Goal: Task Accomplishment & Management: Use online tool/utility

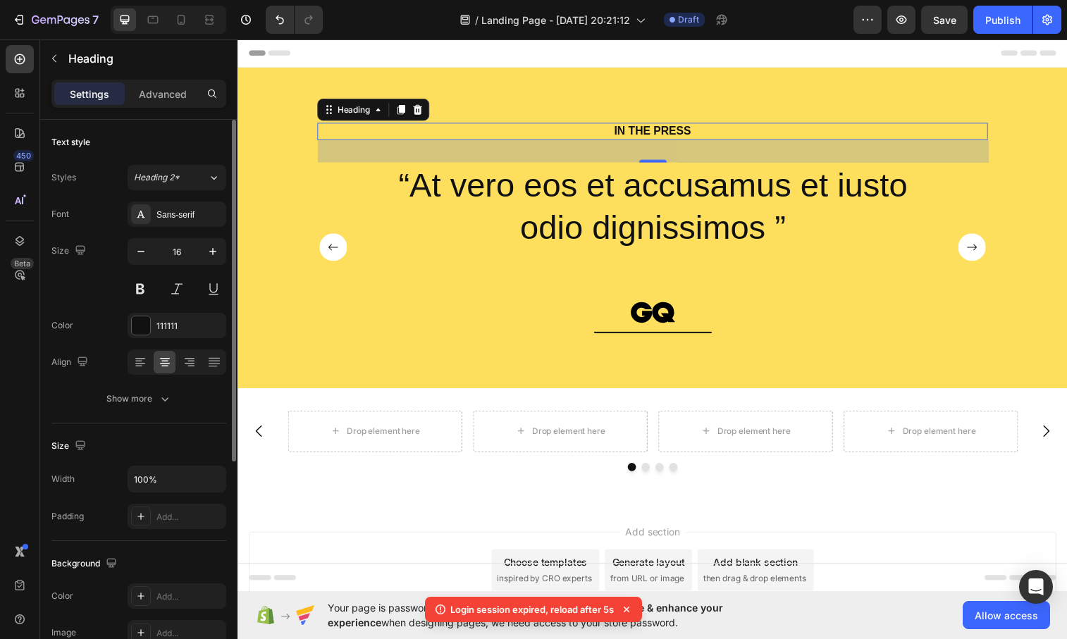
scroll to position [1, 0]
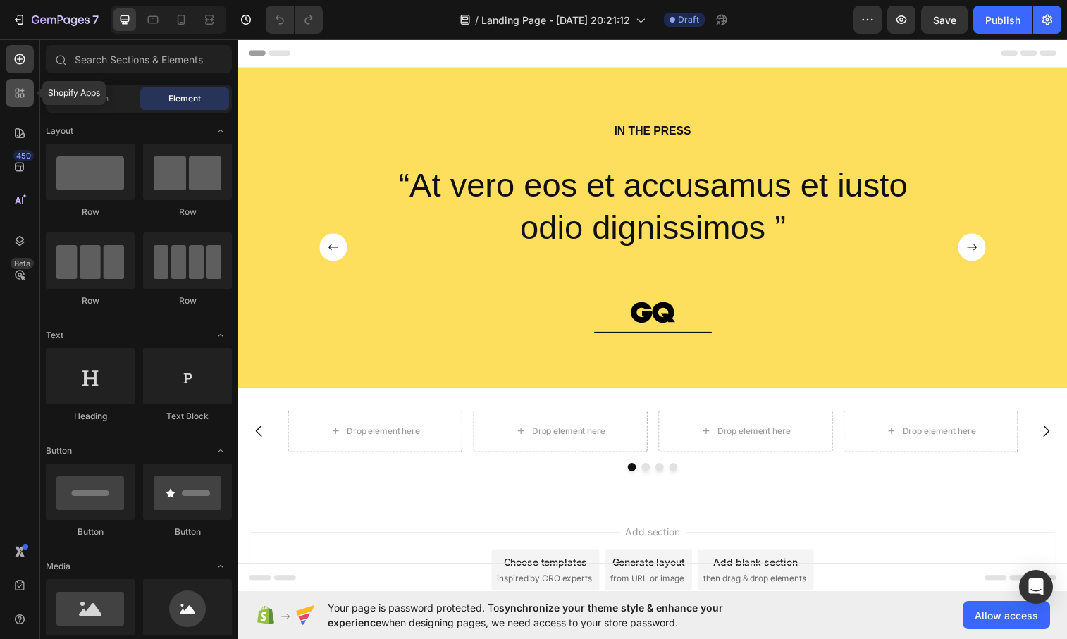
click at [22, 95] on icon at bounding box center [20, 93] width 14 height 14
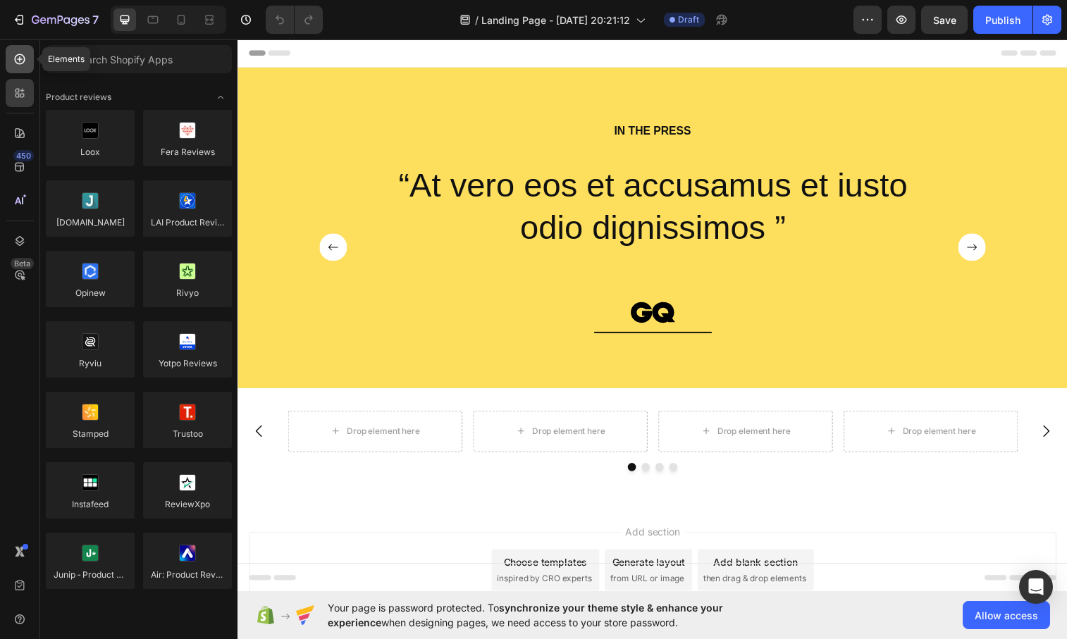
click at [19, 59] on icon at bounding box center [20, 59] width 6 height 6
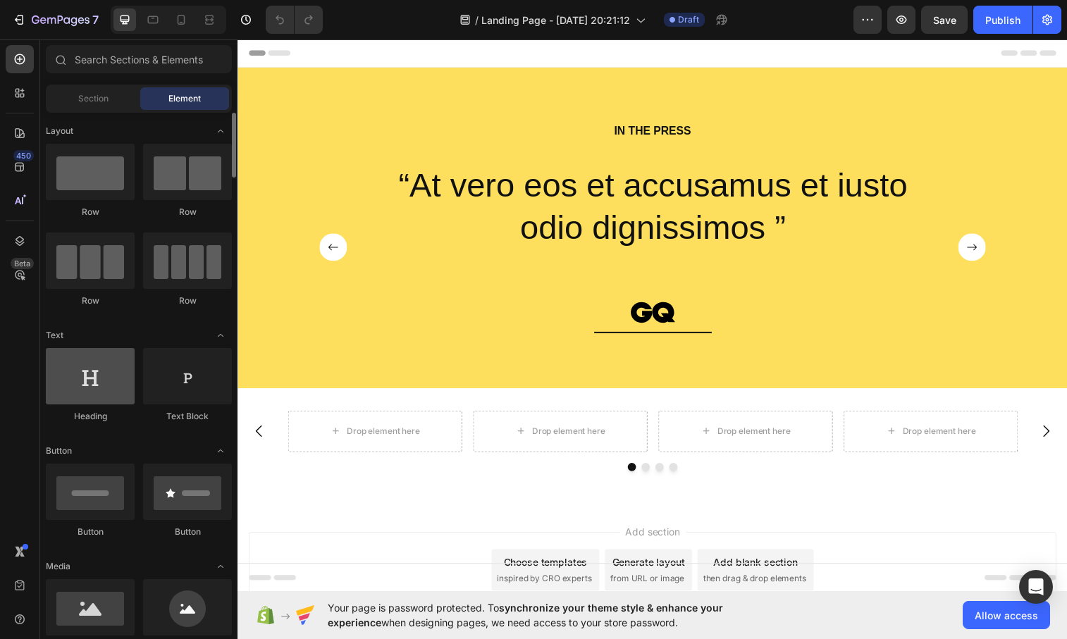
click at [93, 383] on div at bounding box center [90, 376] width 89 height 56
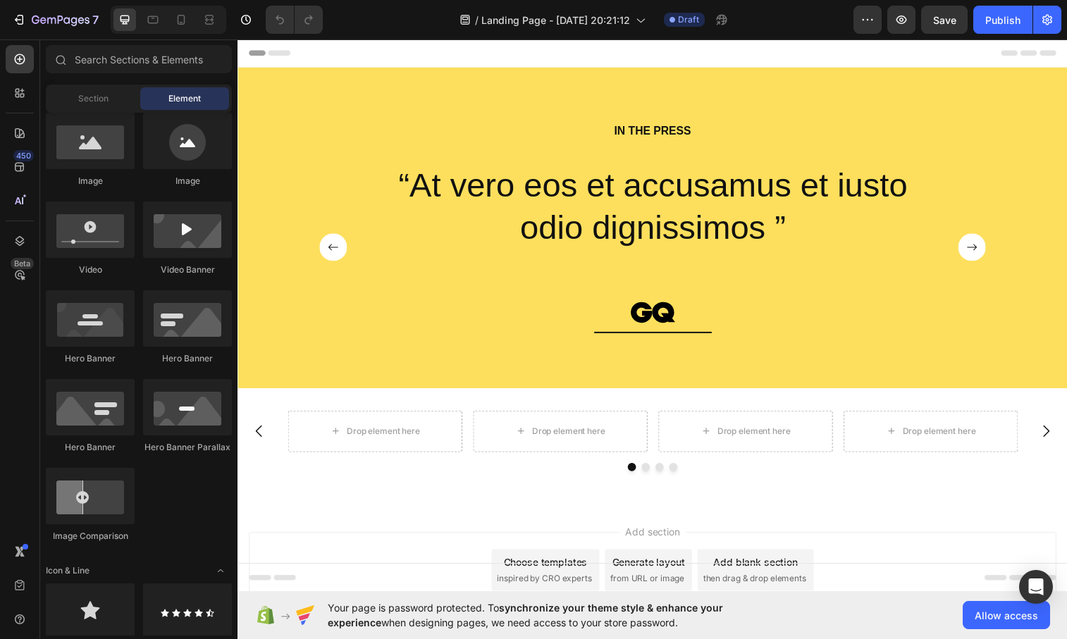
scroll to position [522, 0]
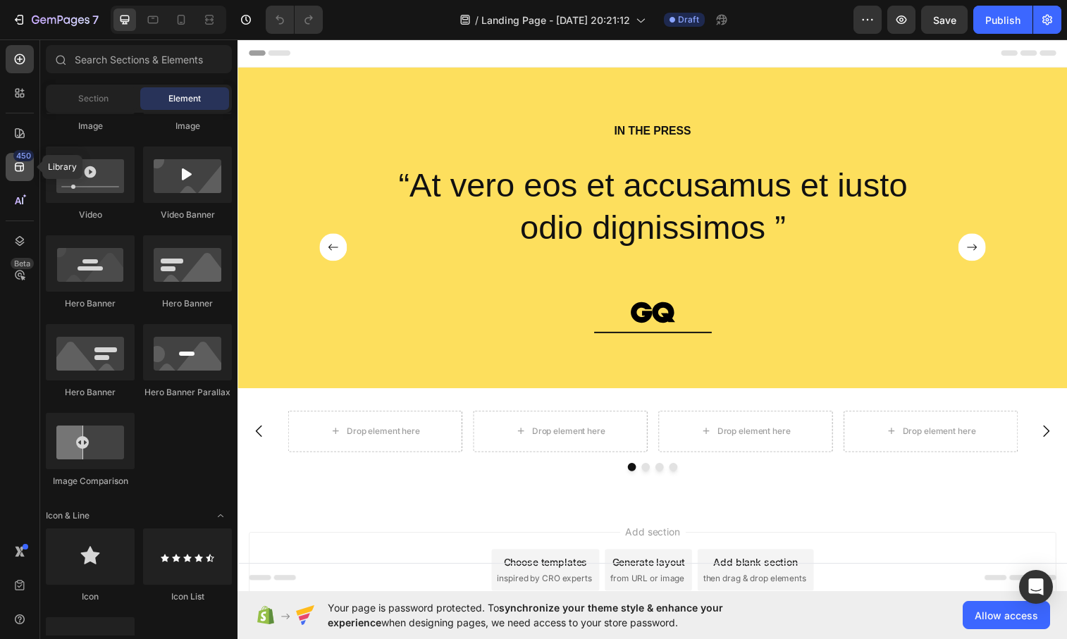
click at [21, 166] on icon at bounding box center [20, 167] width 14 height 14
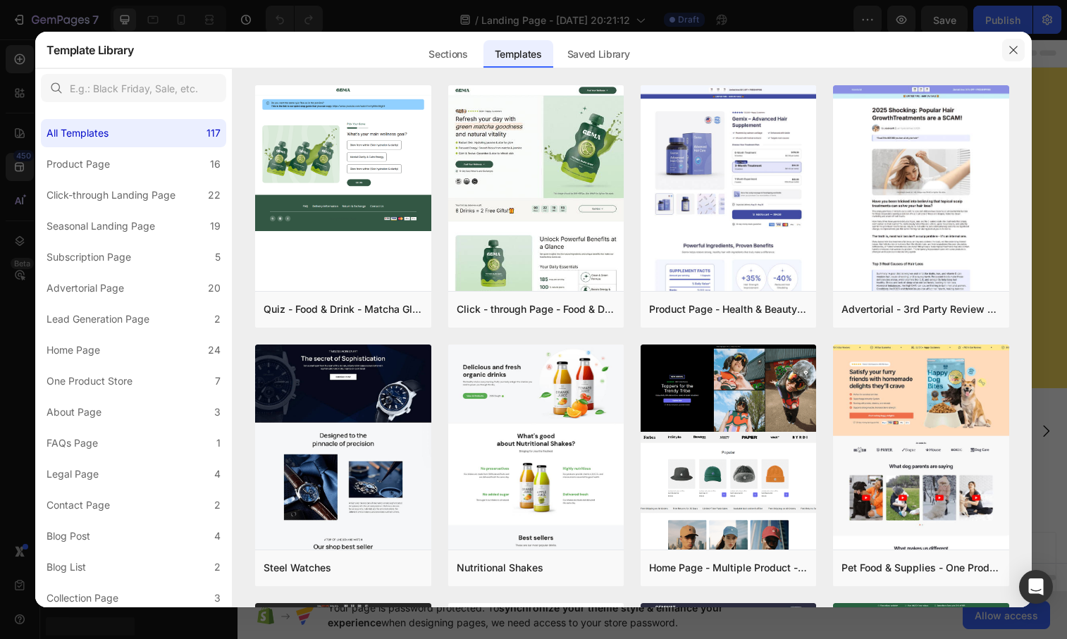
drag, startPoint x: 1019, startPoint y: 49, endPoint x: 796, endPoint y: 8, distance: 227.1
click at [1019, 49] on button "button" at bounding box center [1013, 50] width 23 height 23
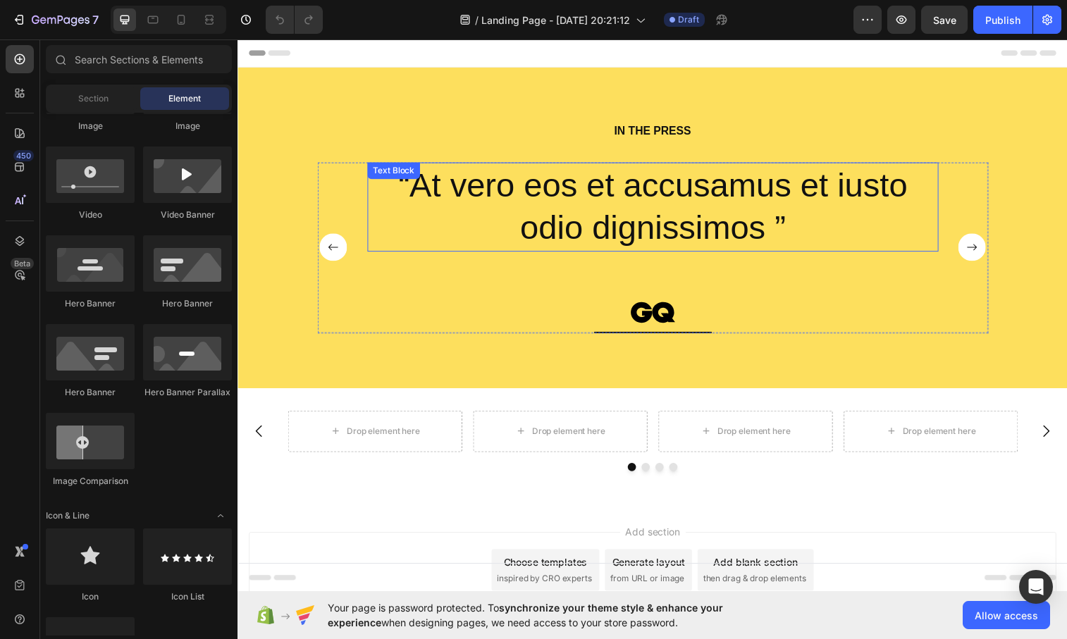
click at [536, 227] on p "“At vero eos et accusamus et iusto odio dignissimos ”" at bounding box center [660, 210] width 579 height 88
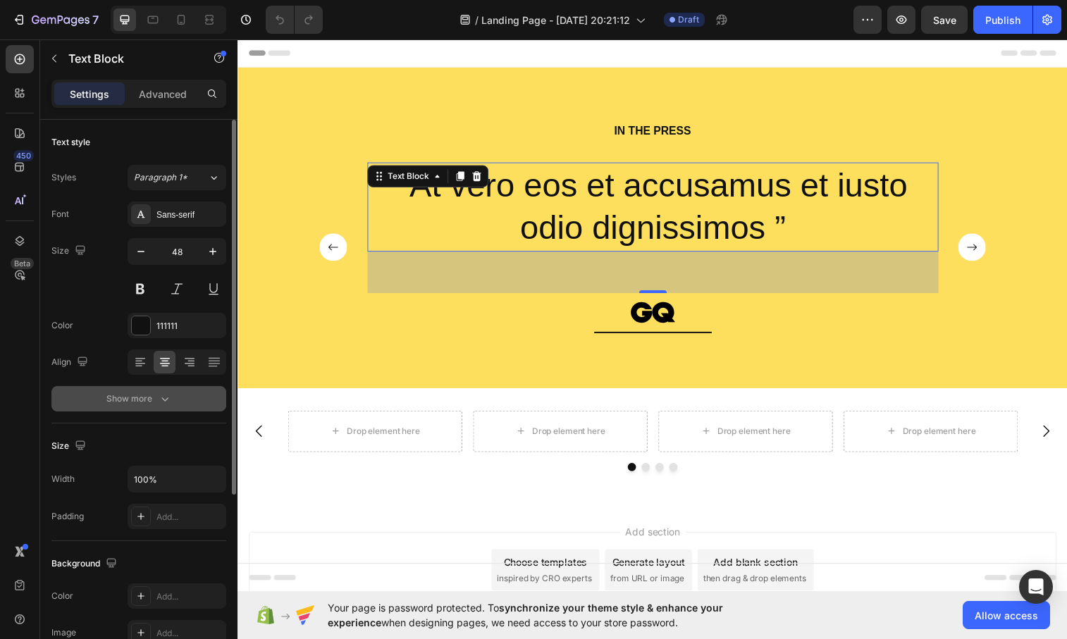
click at [156, 398] on div "Show more" at bounding box center [139, 399] width 66 height 14
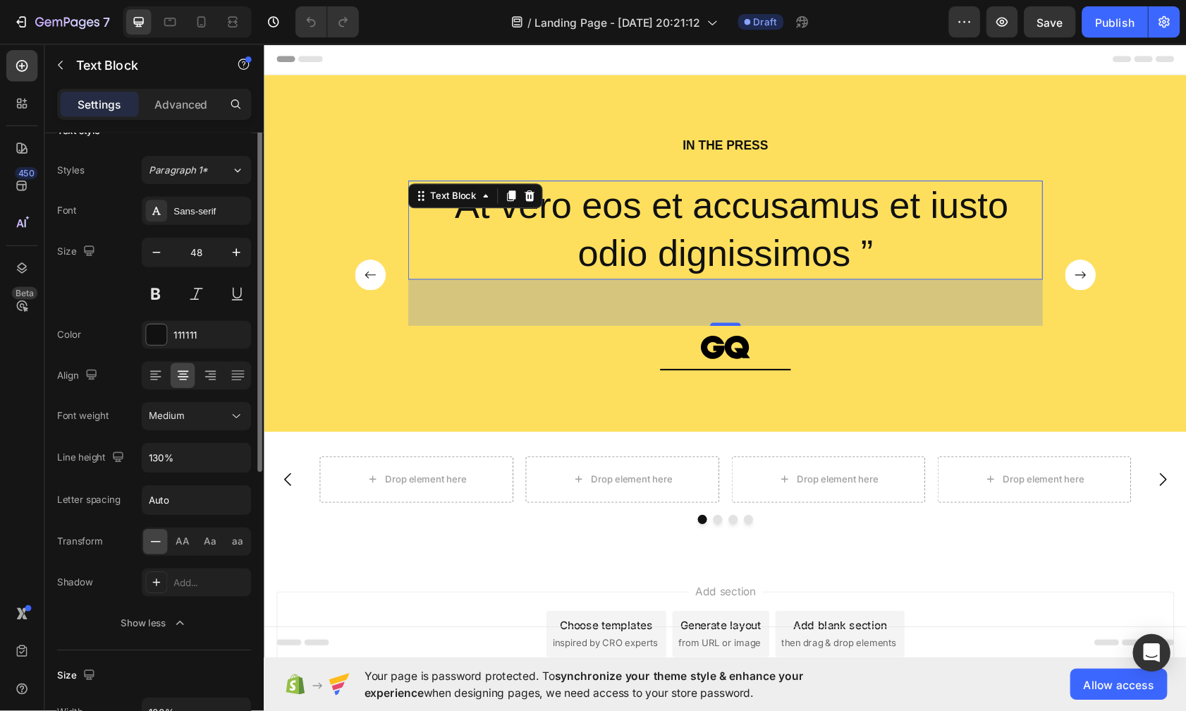
scroll to position [0, 0]
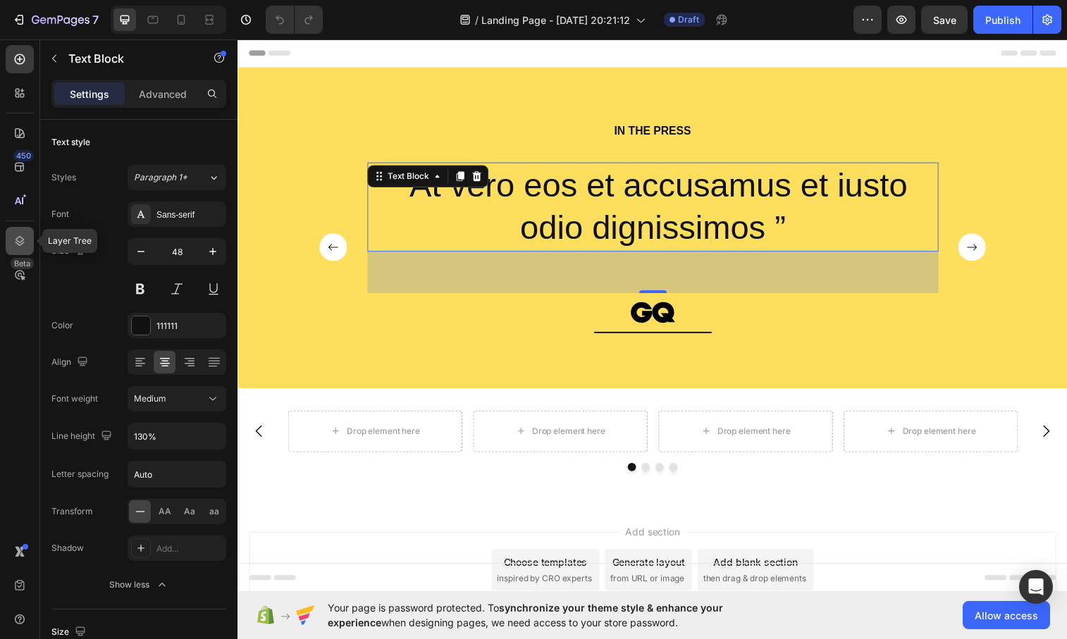
click at [21, 245] on icon at bounding box center [20, 241] width 14 height 14
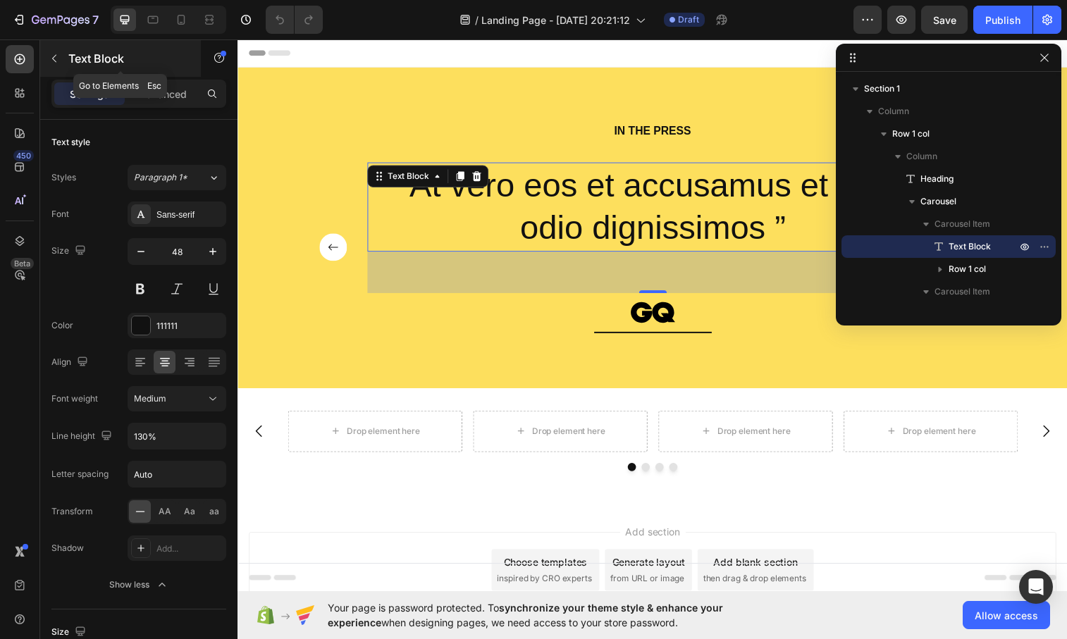
click at [52, 55] on icon "button" at bounding box center [54, 58] width 11 height 11
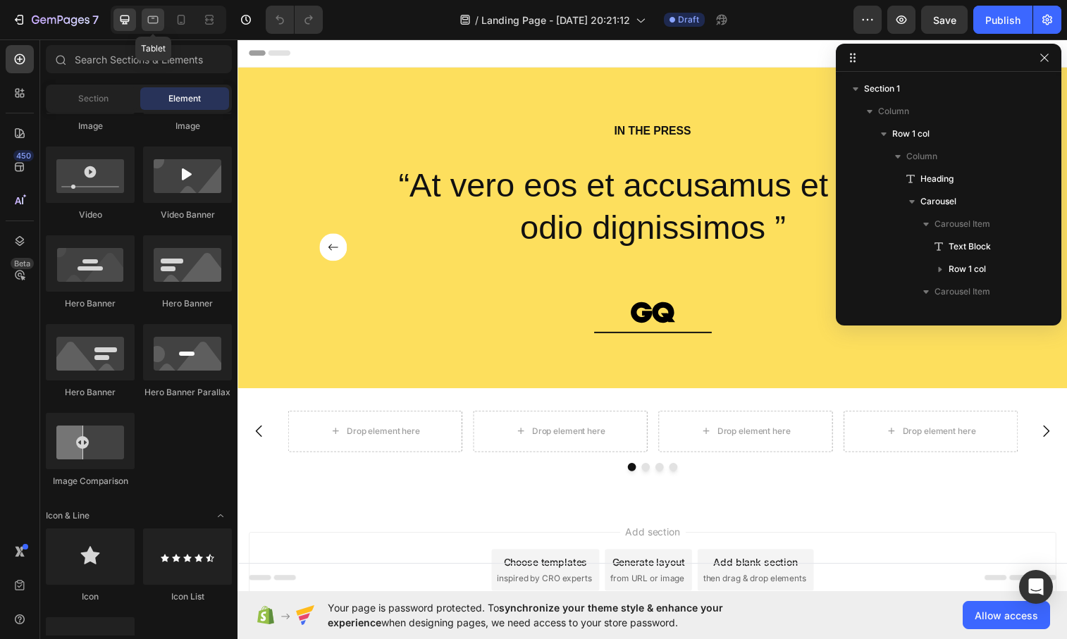
click at [152, 21] on icon at bounding box center [153, 20] width 14 height 14
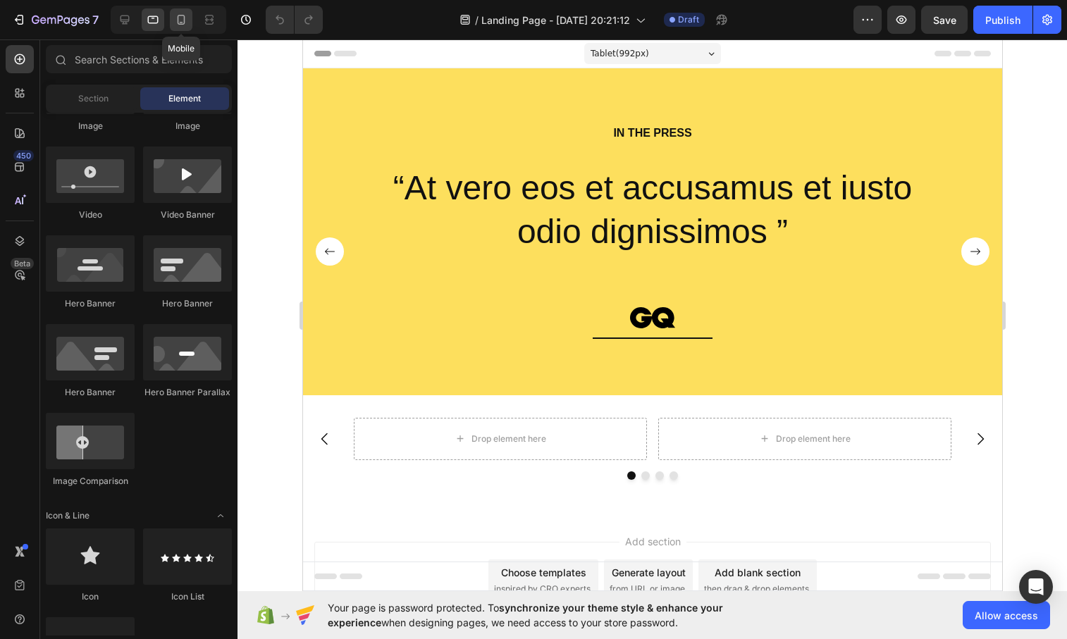
click at [185, 20] on icon at bounding box center [182, 20] width 8 height 10
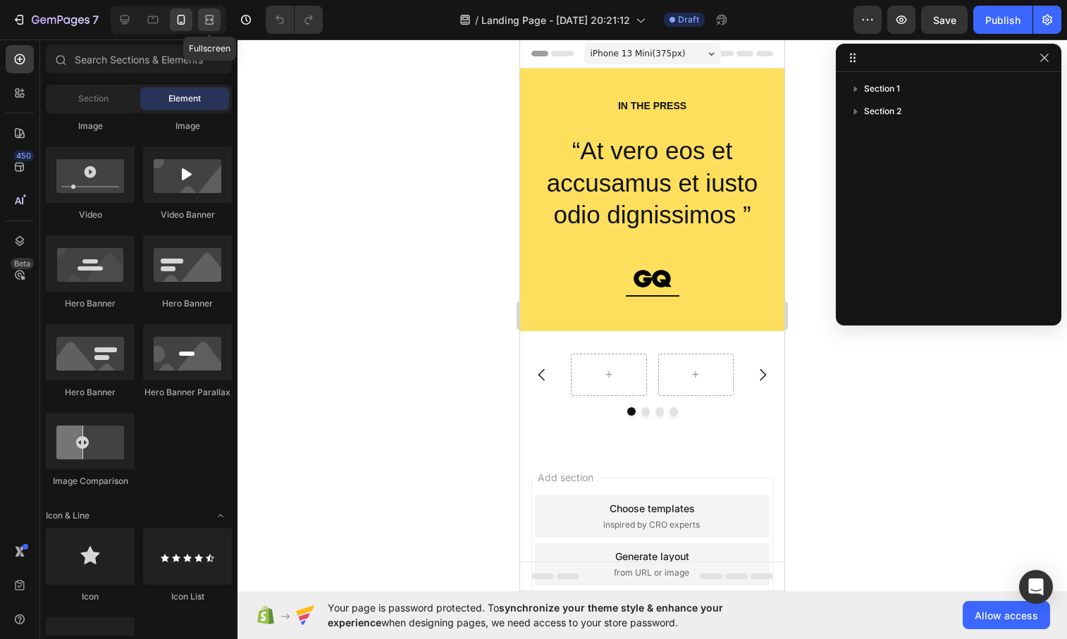
click at [209, 19] on icon at bounding box center [211, 20] width 4 height 4
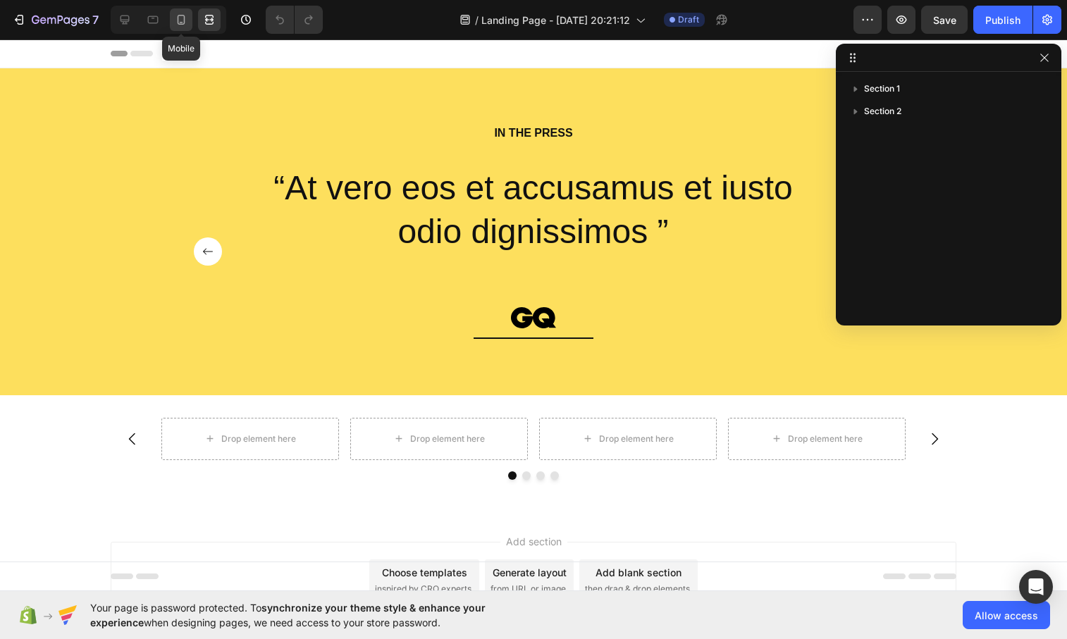
click at [173, 19] on div at bounding box center [181, 19] width 23 height 23
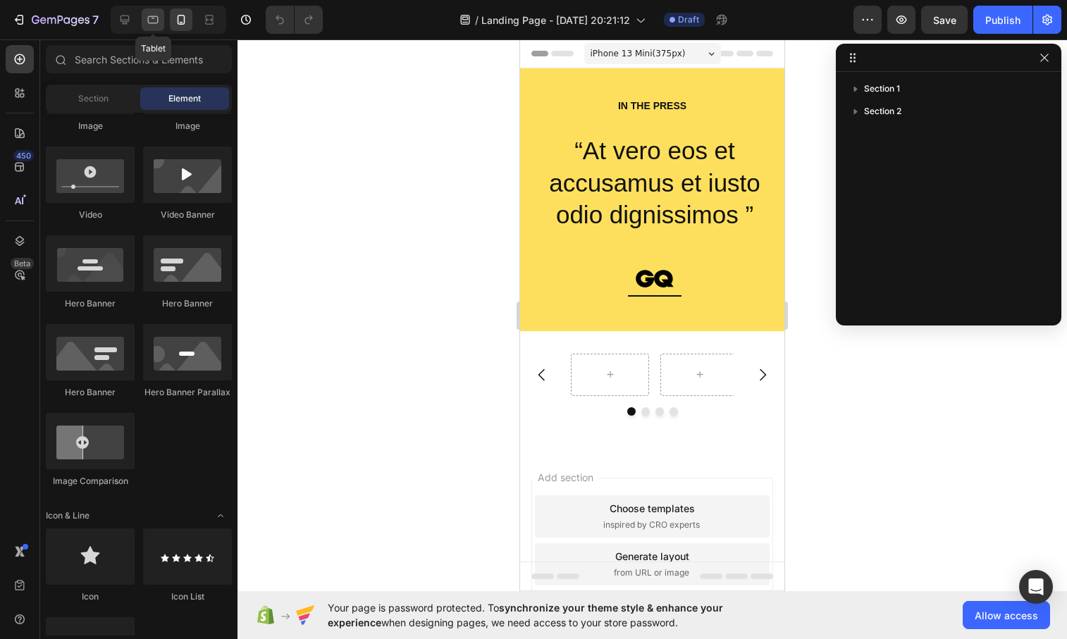
click at [150, 21] on icon at bounding box center [153, 20] width 14 height 14
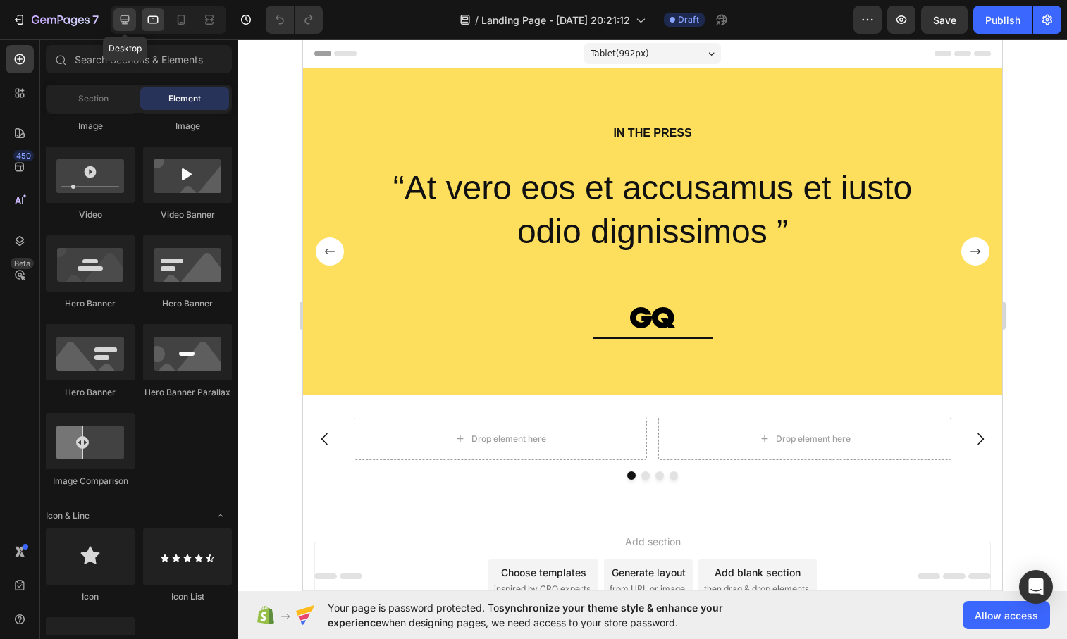
click at [129, 21] on icon at bounding box center [125, 20] width 14 height 14
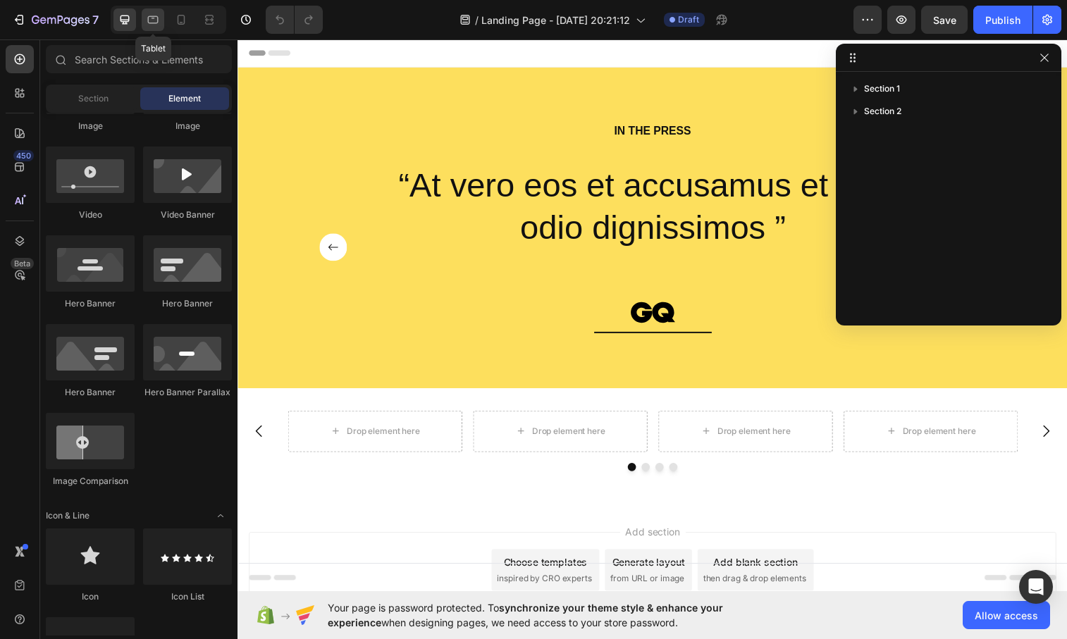
click at [159, 20] on icon at bounding box center [153, 20] width 14 height 14
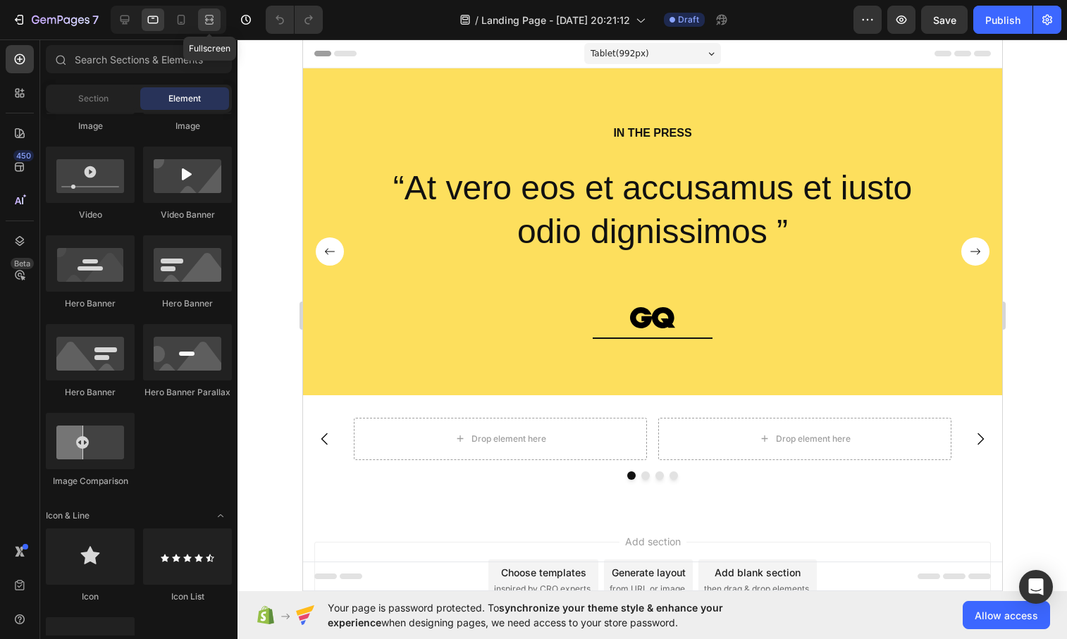
click at [205, 21] on icon at bounding box center [209, 20] width 14 height 14
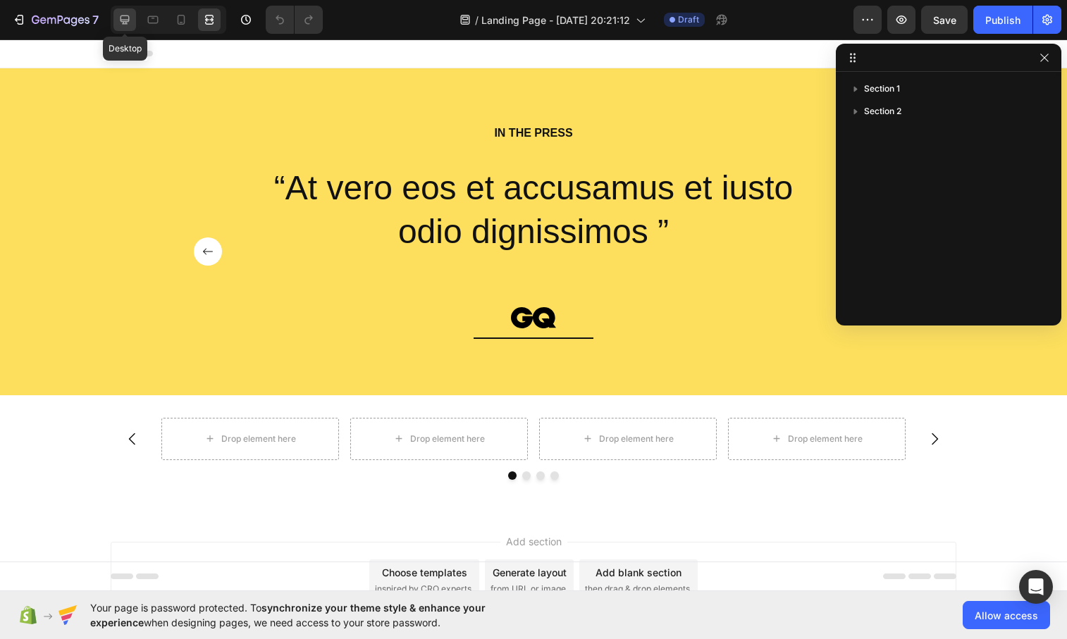
click at [125, 23] on icon at bounding box center [125, 20] width 14 height 14
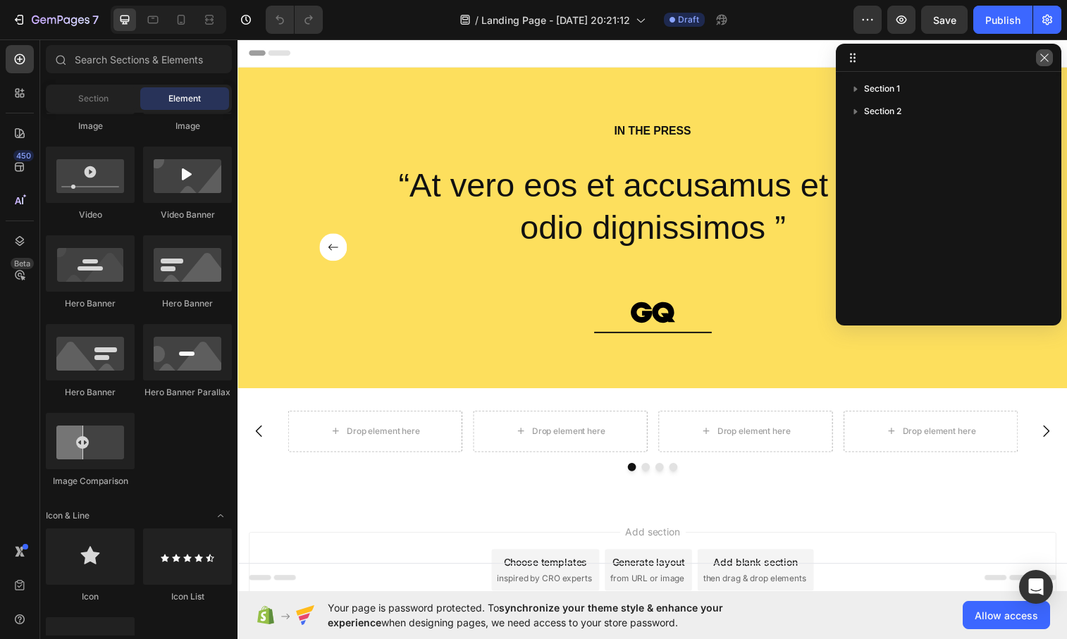
drag, startPoint x: 1046, startPoint y: 56, endPoint x: 823, endPoint y: 18, distance: 226.0
click at [1046, 56] on icon "button" at bounding box center [1044, 57] width 11 height 11
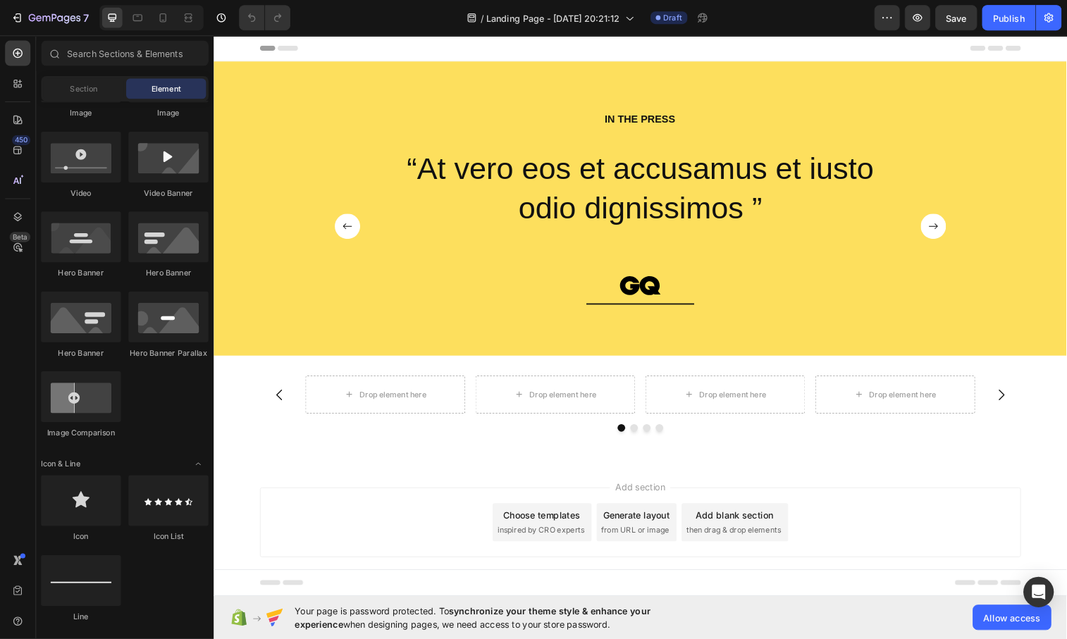
scroll to position [522, 0]
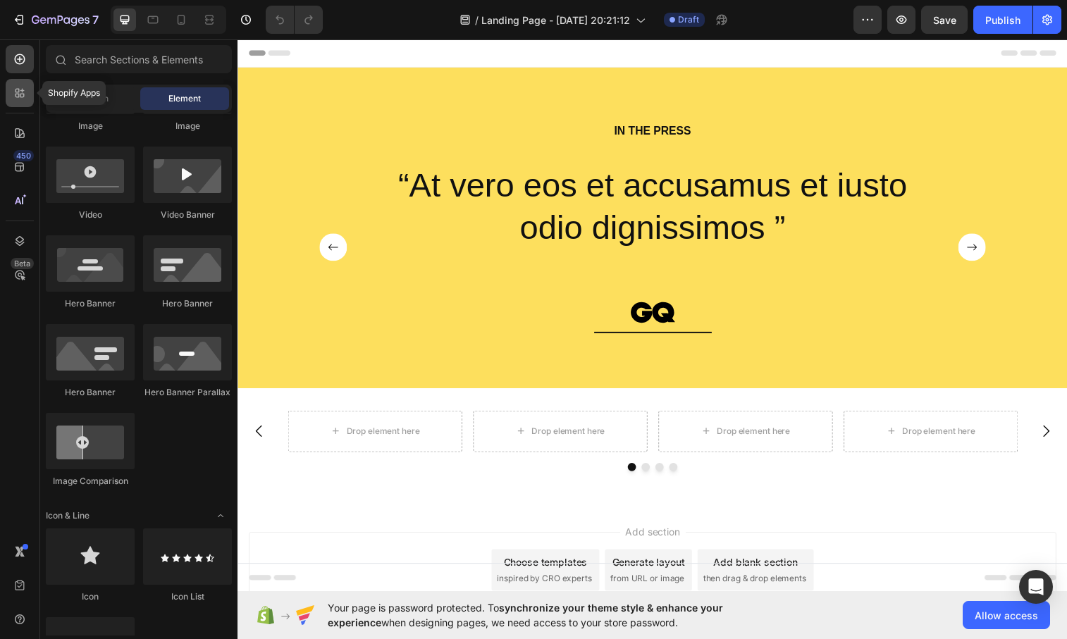
click at [18, 95] on icon at bounding box center [18, 96] width 4 height 4
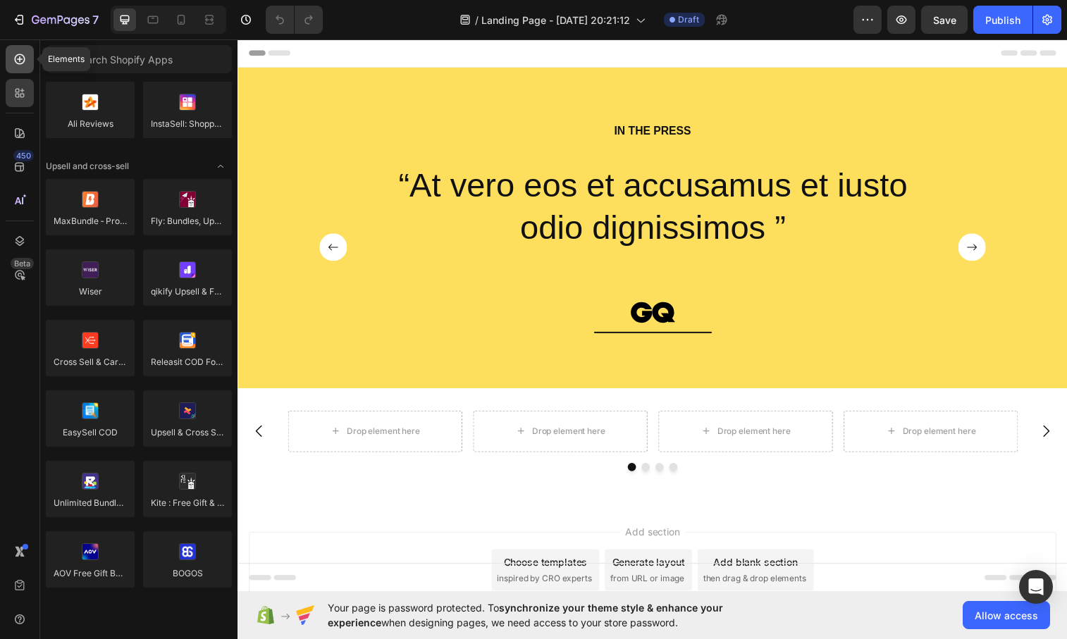
click at [20, 61] on icon at bounding box center [20, 59] width 6 height 6
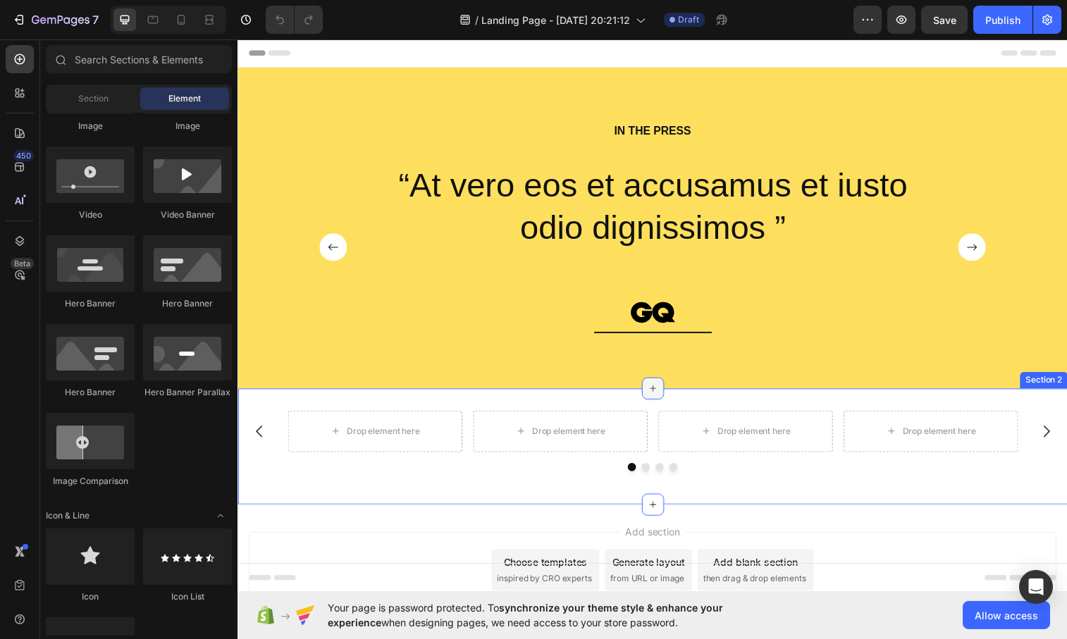
click at [663, 400] on icon at bounding box center [660, 394] width 11 height 11
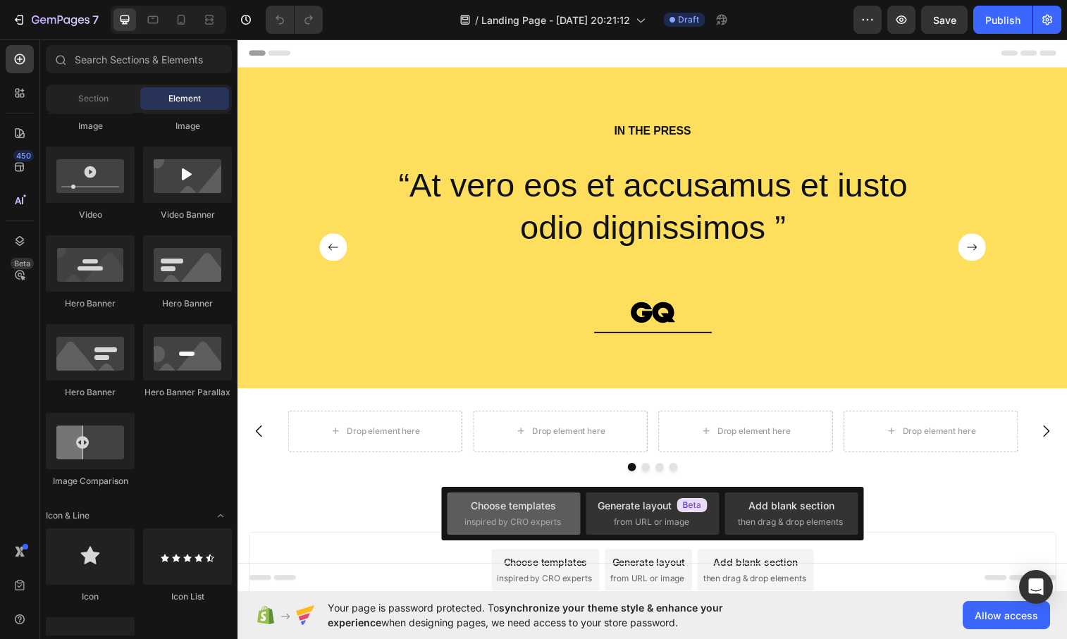
click at [541, 515] on div "Choose templates inspired by CRO experts" at bounding box center [514, 513] width 99 height 30
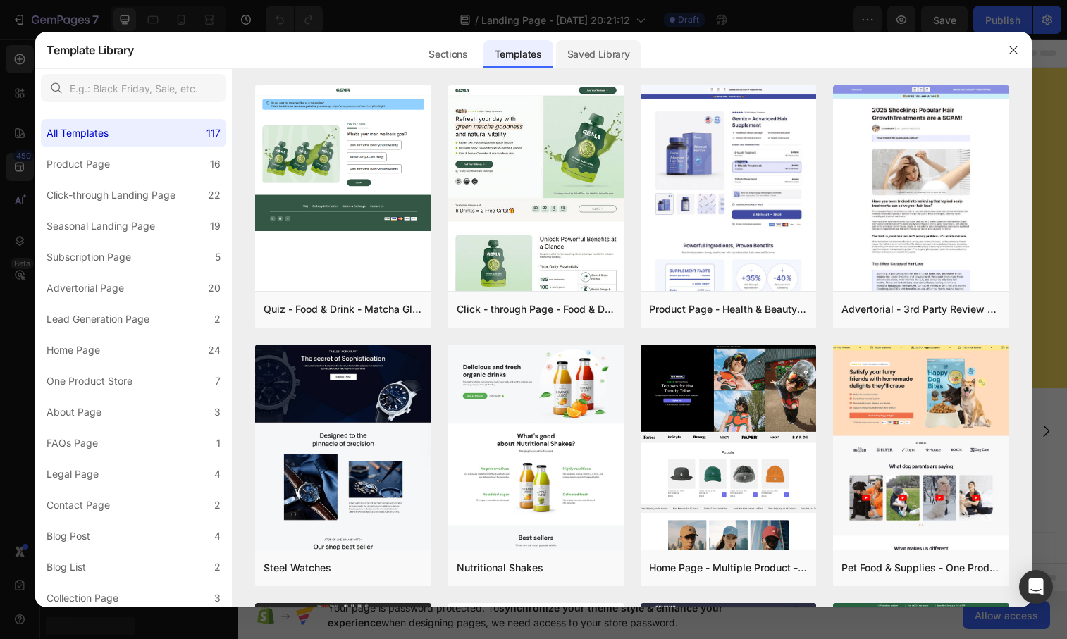
click at [605, 51] on div "Saved Library" at bounding box center [598, 54] width 85 height 28
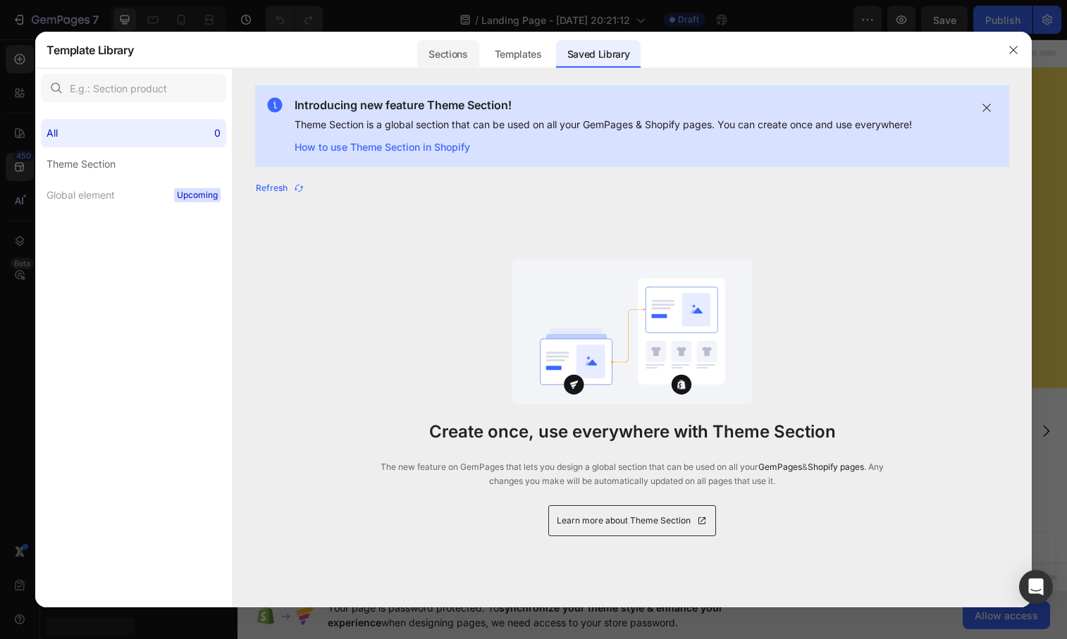
click at [437, 56] on div "Sections" at bounding box center [447, 54] width 61 height 28
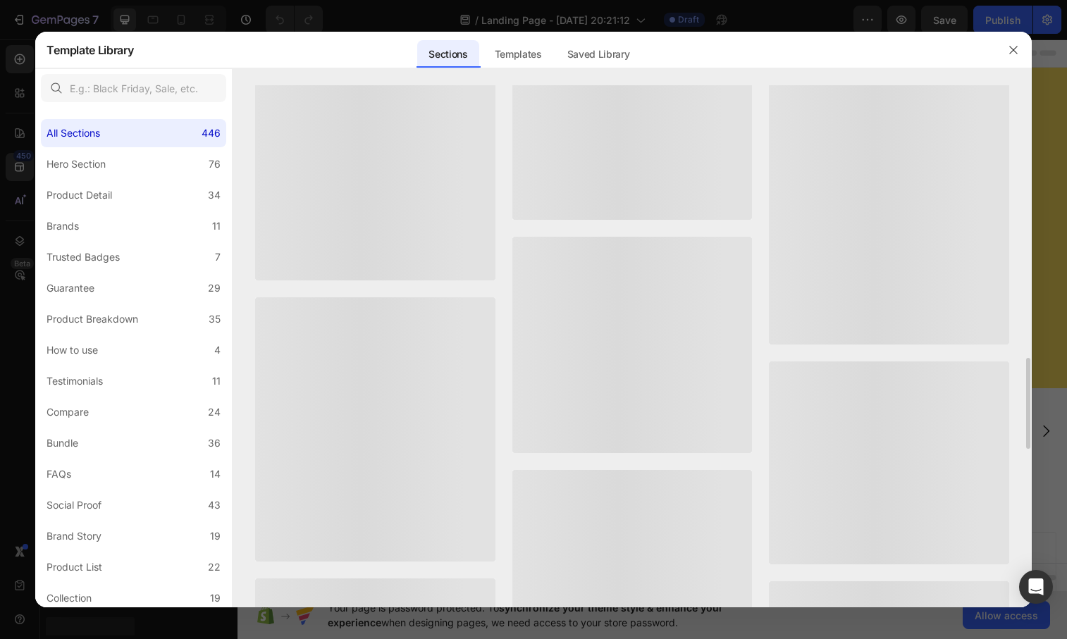
scroll to position [1365, 0]
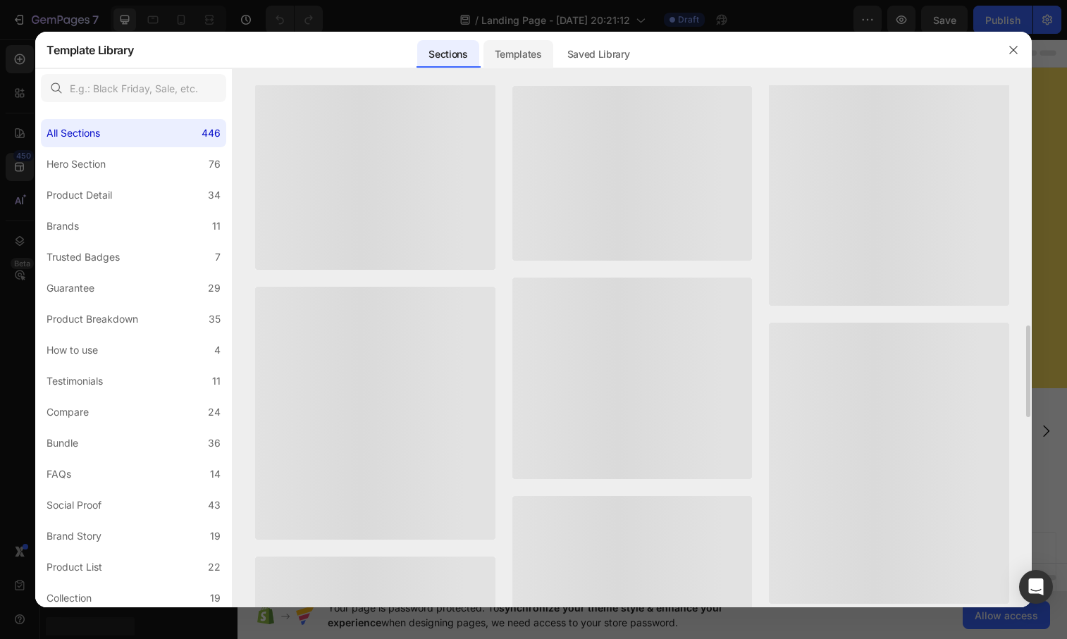
click at [516, 53] on div "Templates" at bounding box center [519, 54] width 70 height 28
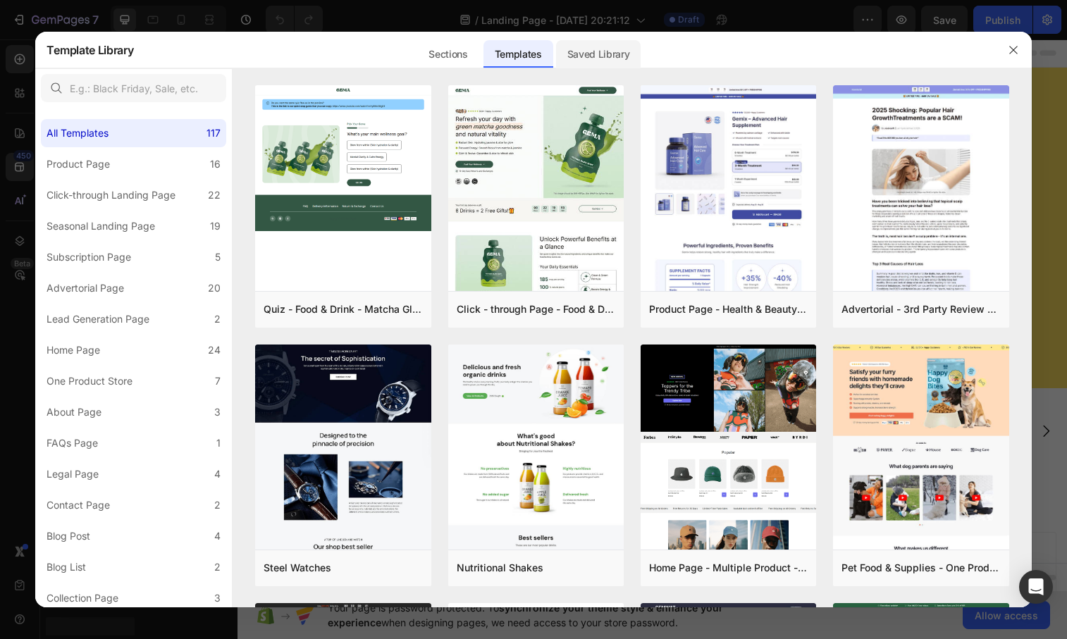
click at [591, 51] on div "Saved Library" at bounding box center [598, 54] width 85 height 28
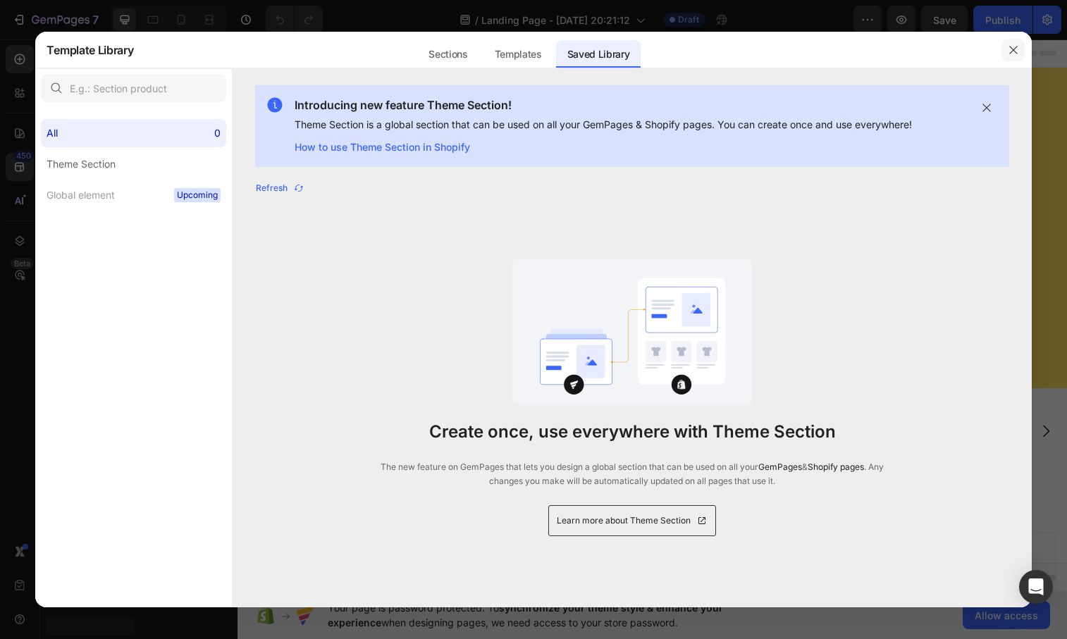
click at [1012, 45] on icon "button" at bounding box center [1013, 49] width 11 height 11
